Goal: Book appointment/travel/reservation

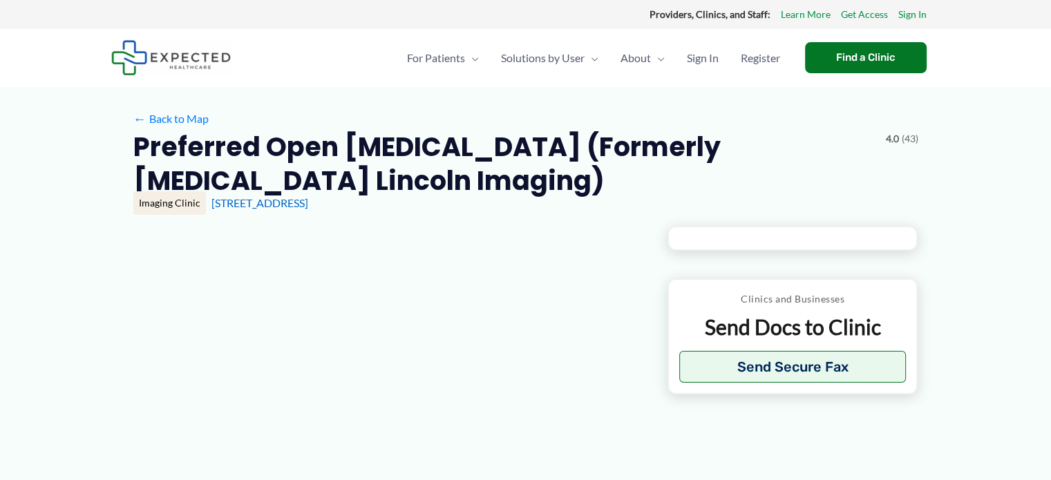
type input "**********"
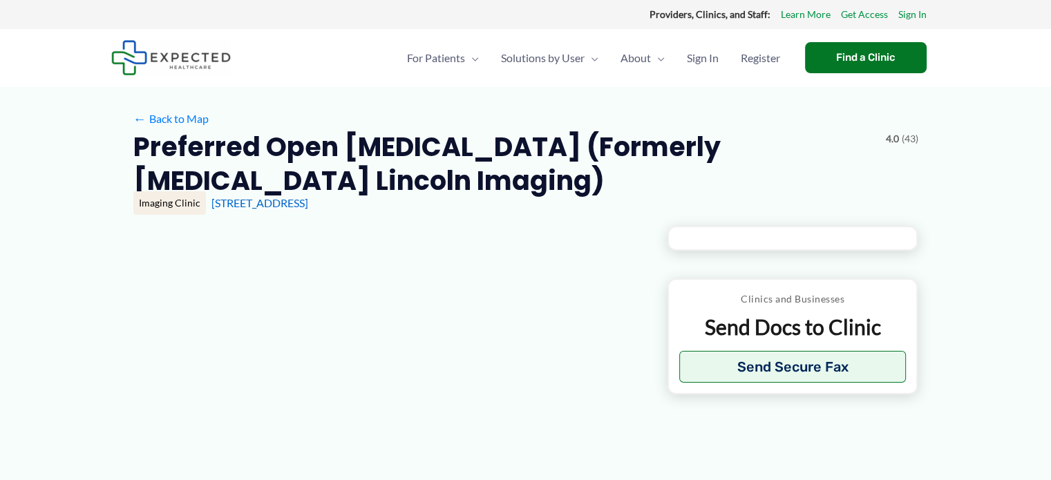
type input "**********"
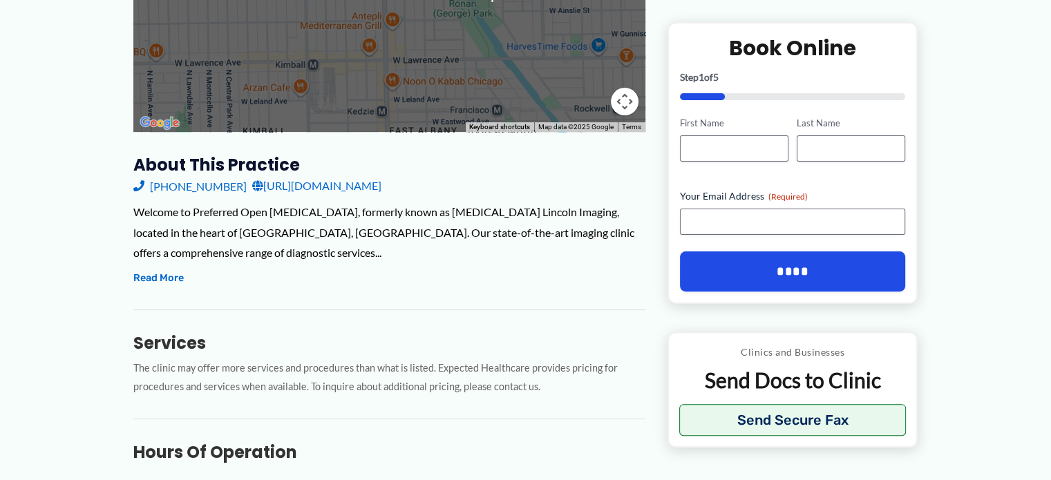
scroll to position [484, 0]
